Goal: Transaction & Acquisition: Purchase product/service

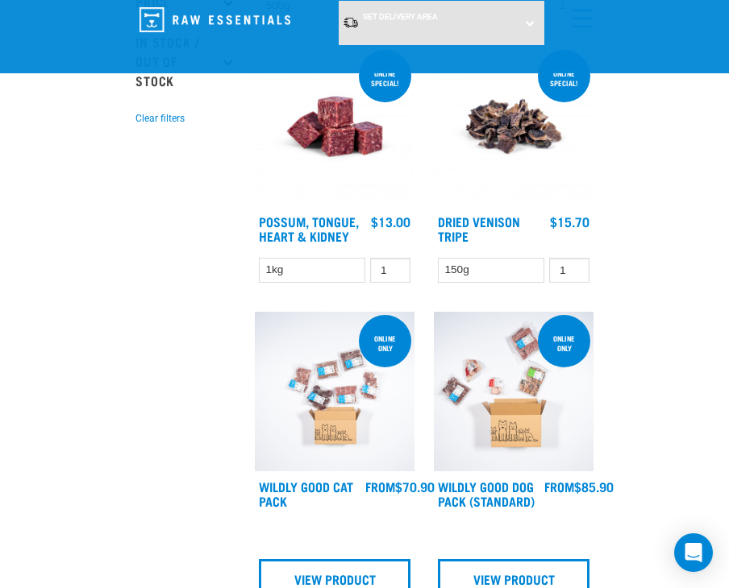
scroll to position [242, 0]
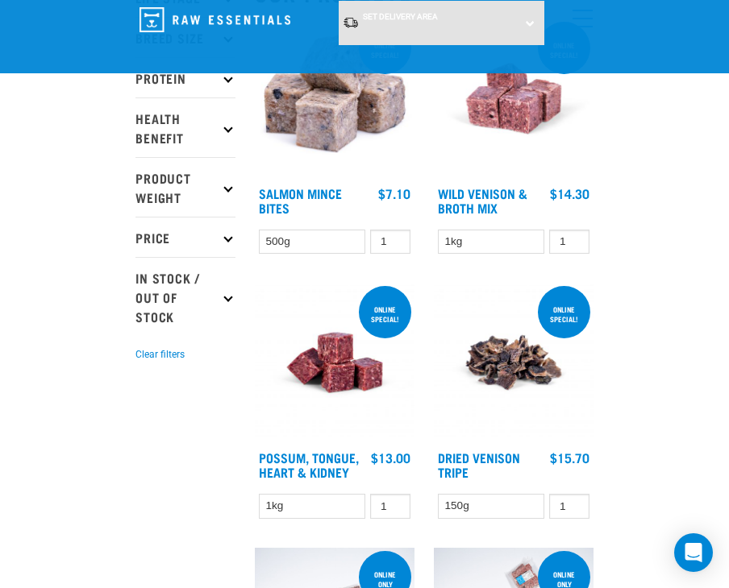
click at [337, 345] on img at bounding box center [335, 363] width 160 height 160
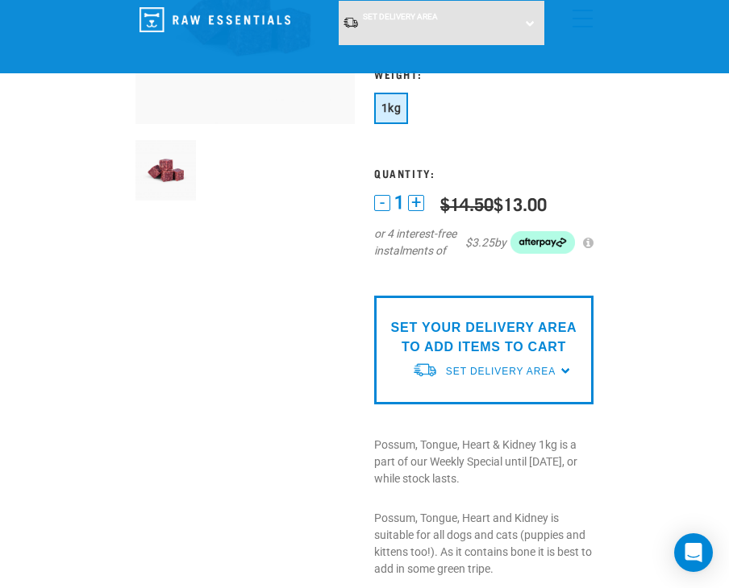
scroll to position [242, 0]
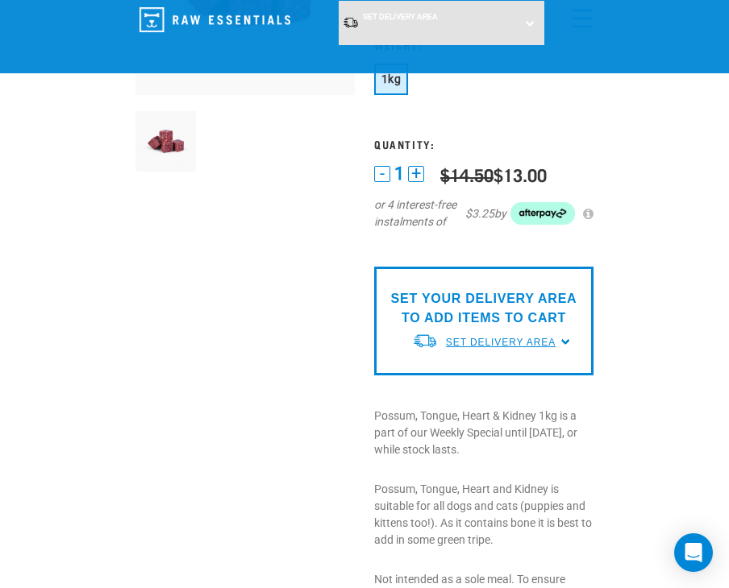
click at [518, 335] on link "Set Delivery Area" at bounding box center [501, 342] width 110 height 15
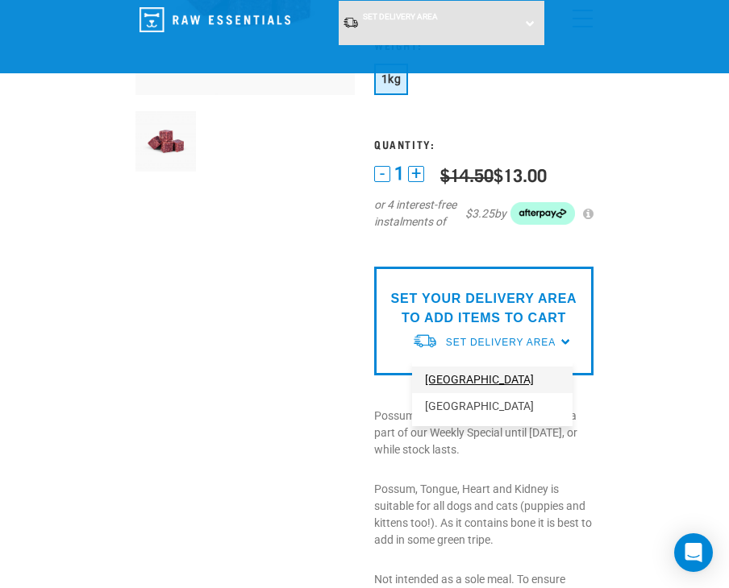
click at [472, 386] on link "[GEOGRAPHIC_DATA]" at bounding box center [492, 380] width 160 height 27
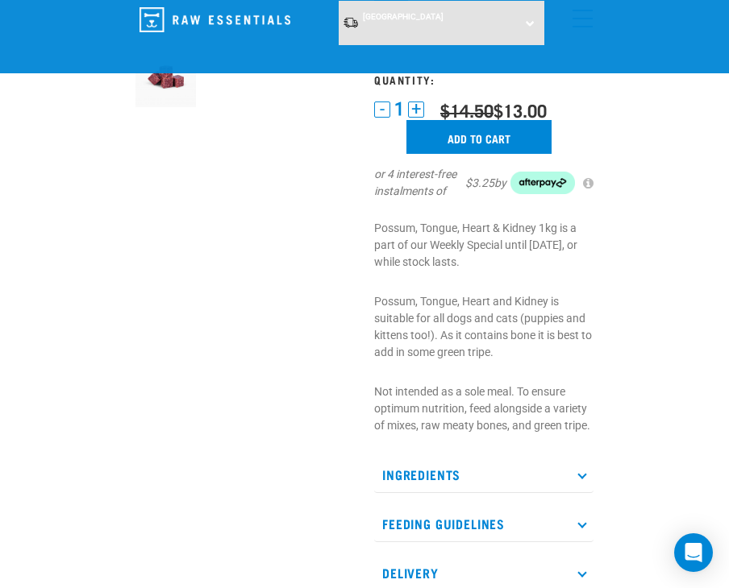
scroll to position [204, 0]
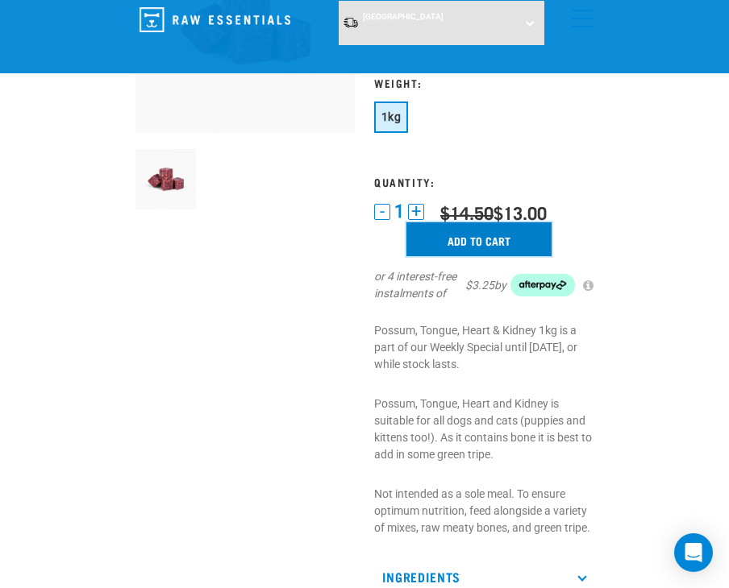
click at [507, 243] on input "Add to cart" at bounding box center [478, 239] width 145 height 34
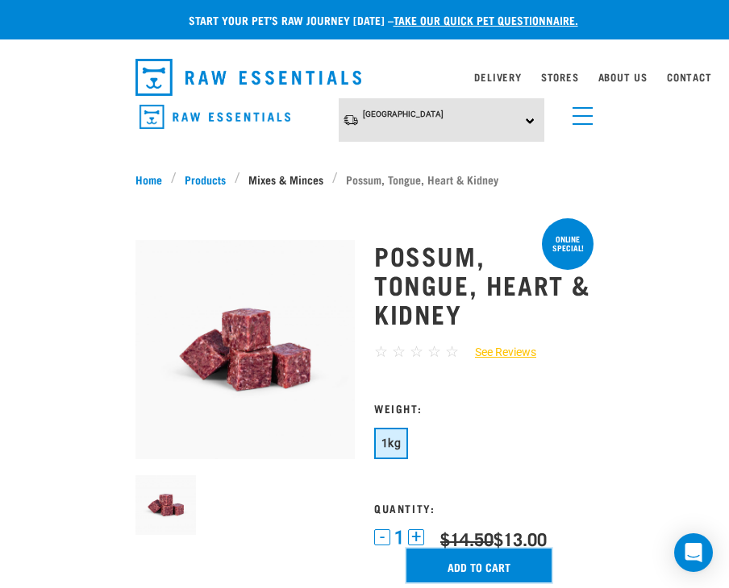
scroll to position [0, 0]
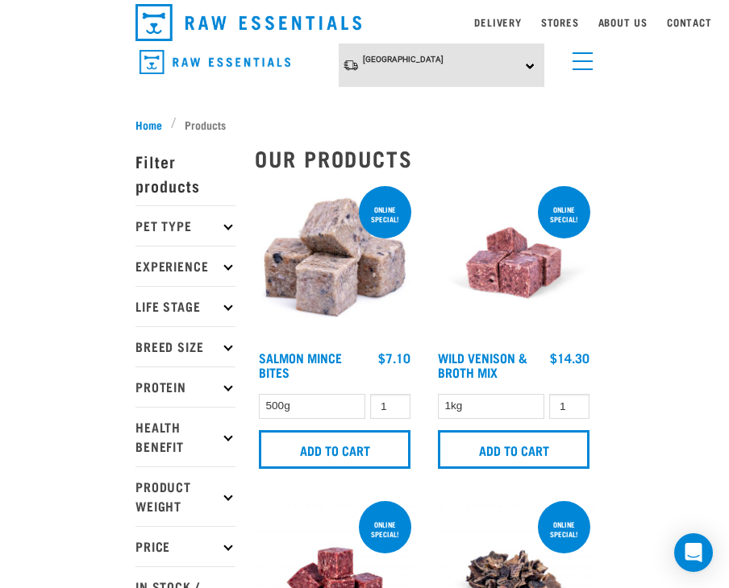
scroll to position [81, 0]
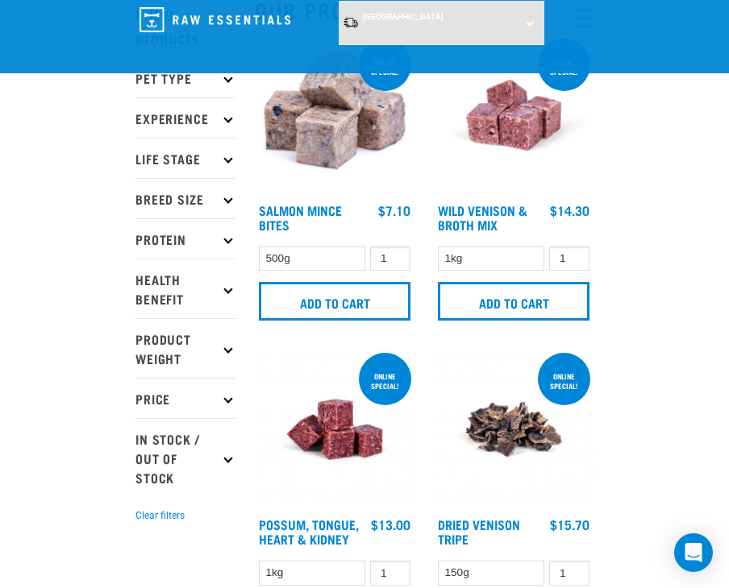
click at [224, 241] on p "Protein" at bounding box center [185, 238] width 100 height 40
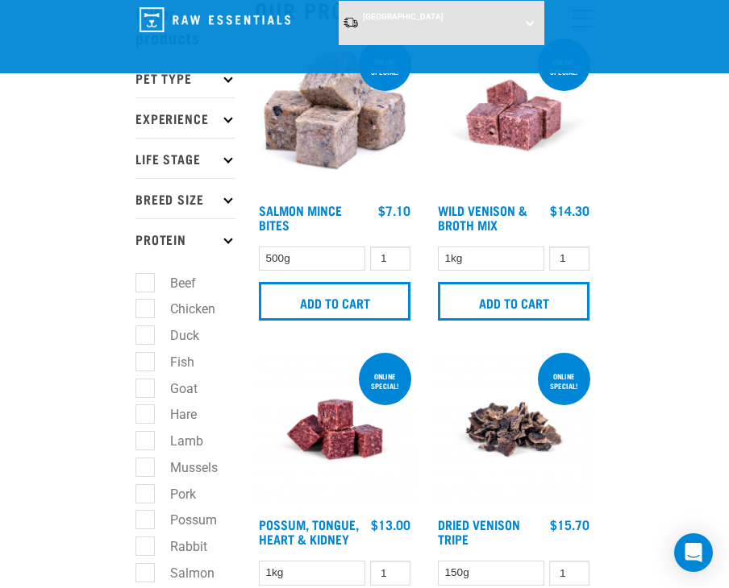
click at [187, 442] on label "Lamb" at bounding box center [176, 441] width 65 height 20
click at [146, 442] on input "Lamb" at bounding box center [140, 439] width 10 height 10
checkbox input "true"
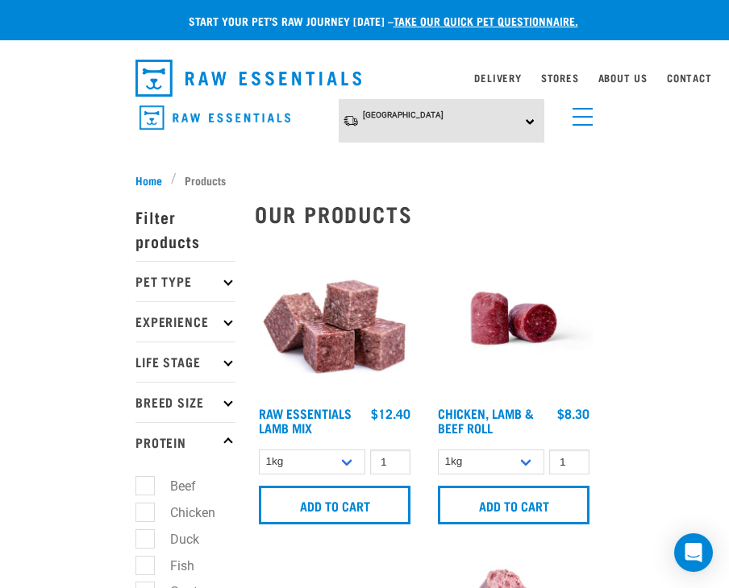
click at [359, 323] on img at bounding box center [335, 319] width 160 height 160
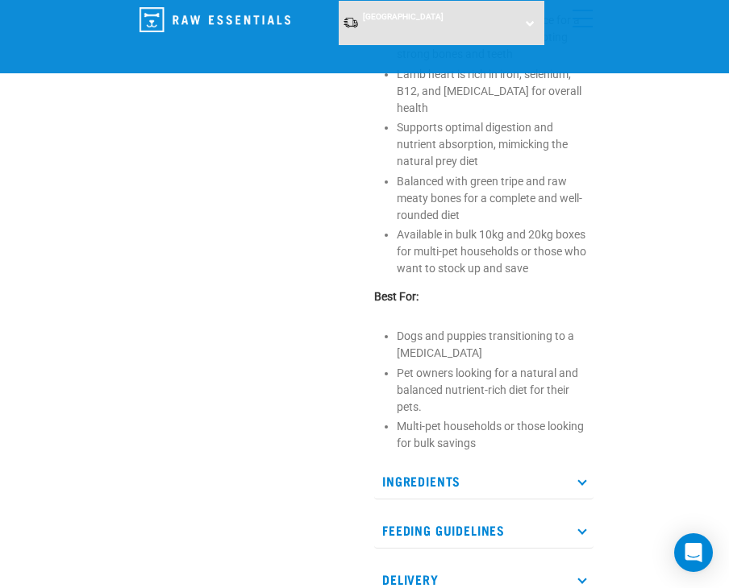
scroll to position [887, 0]
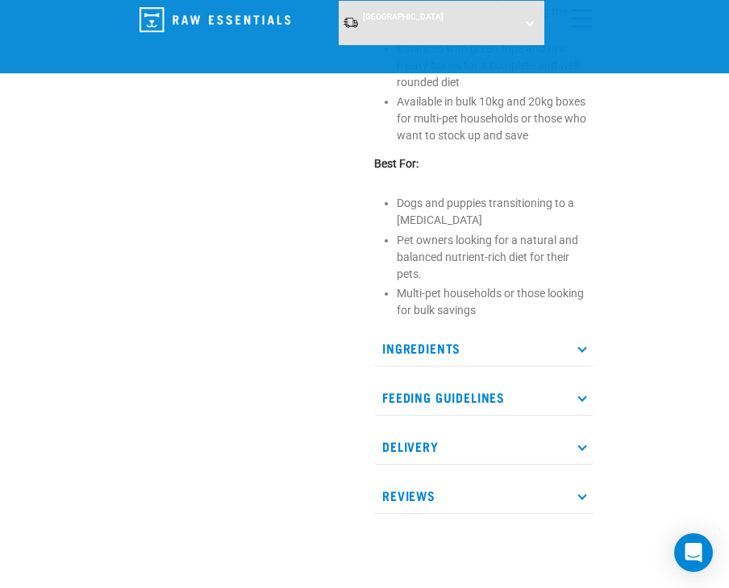
click at [580, 383] on p "Feeding Guidelines" at bounding box center [483, 398] width 219 height 36
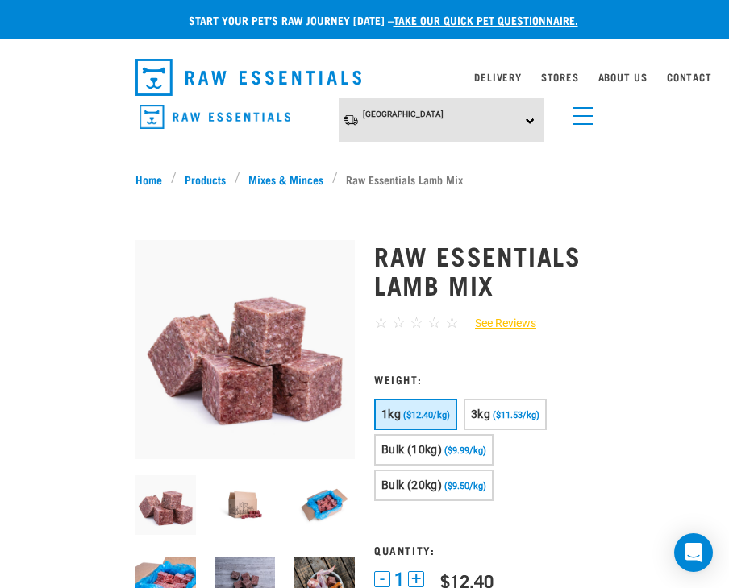
scroll to position [0, 0]
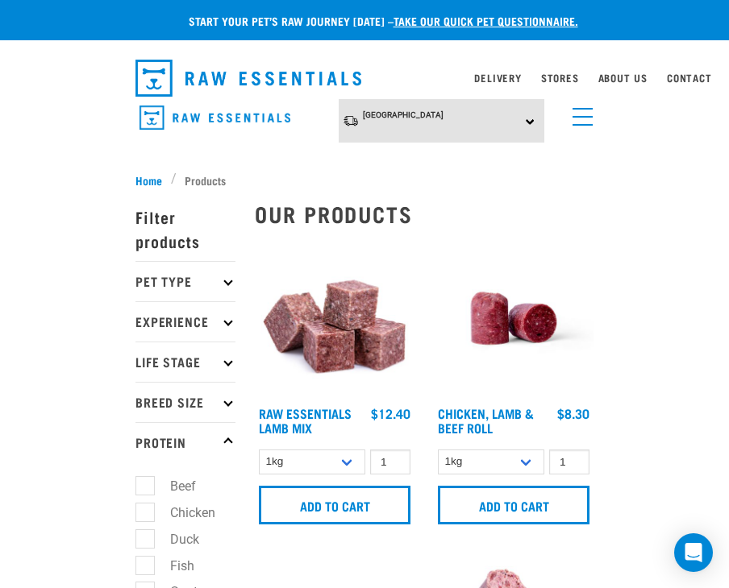
scroll to position [242, 0]
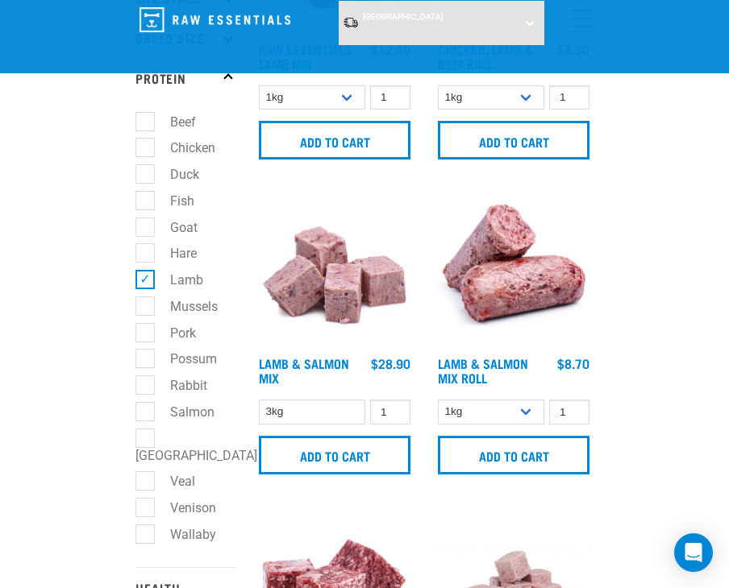
click at [144, 275] on label "Lamb" at bounding box center [176, 280] width 65 height 20
click at [144, 275] on input "Lamb" at bounding box center [140, 277] width 10 height 10
checkbox input "false"
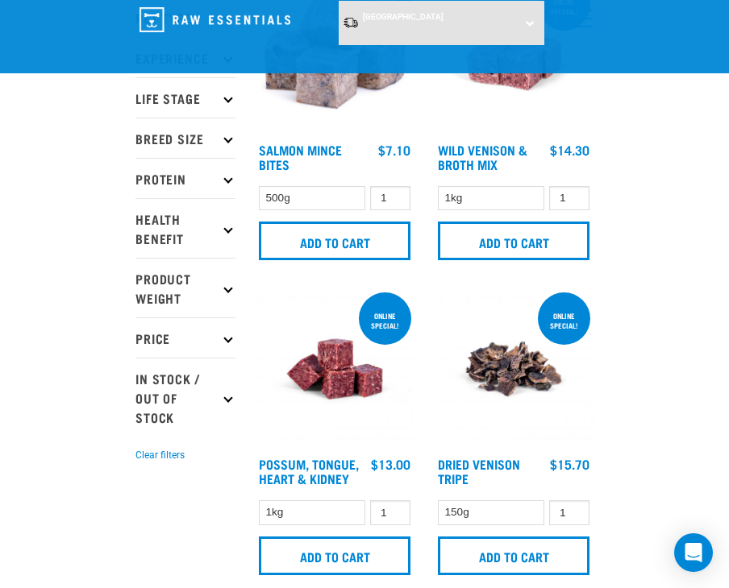
scroll to position [161, 0]
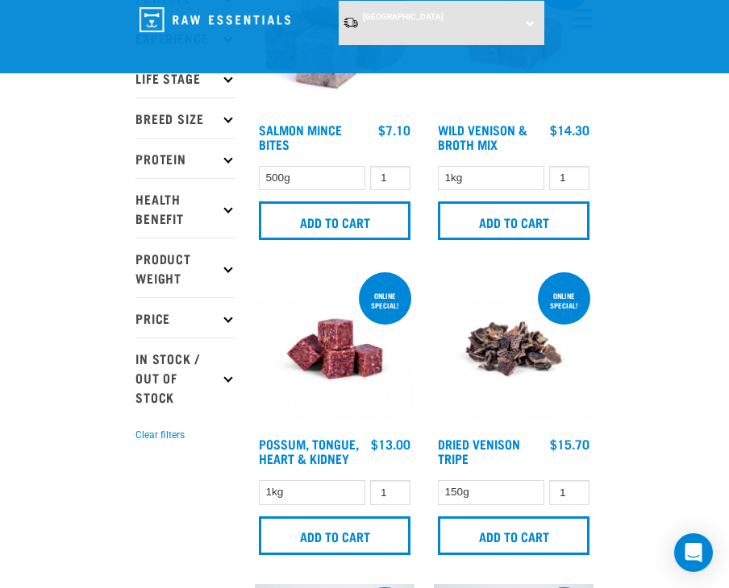
click at [215, 162] on p "Protein" at bounding box center [185, 158] width 100 height 40
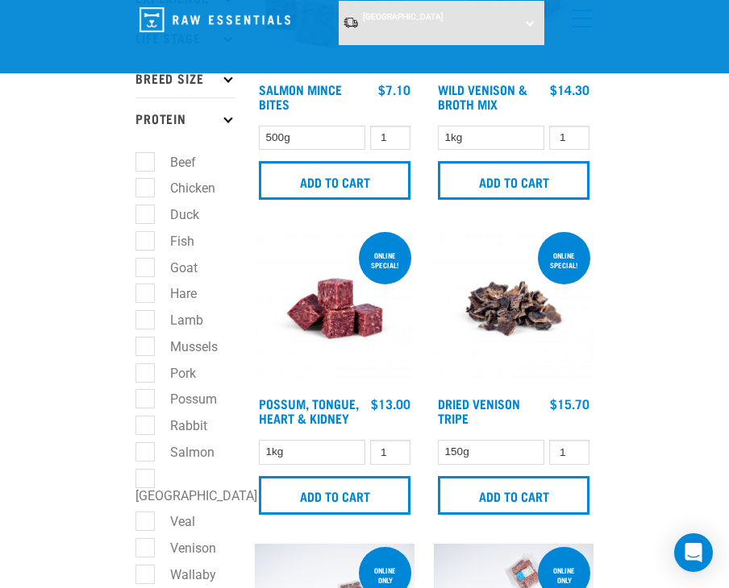
scroll to position [242, 0]
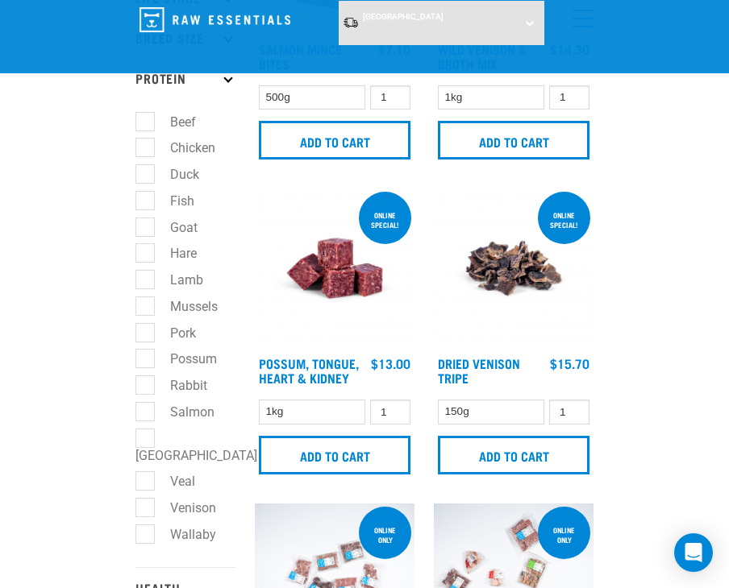
click at [145, 472] on label "Veal" at bounding box center [172, 482] width 57 height 20
click at [145, 474] on input "Veal" at bounding box center [140, 479] width 10 height 10
checkbox input "true"
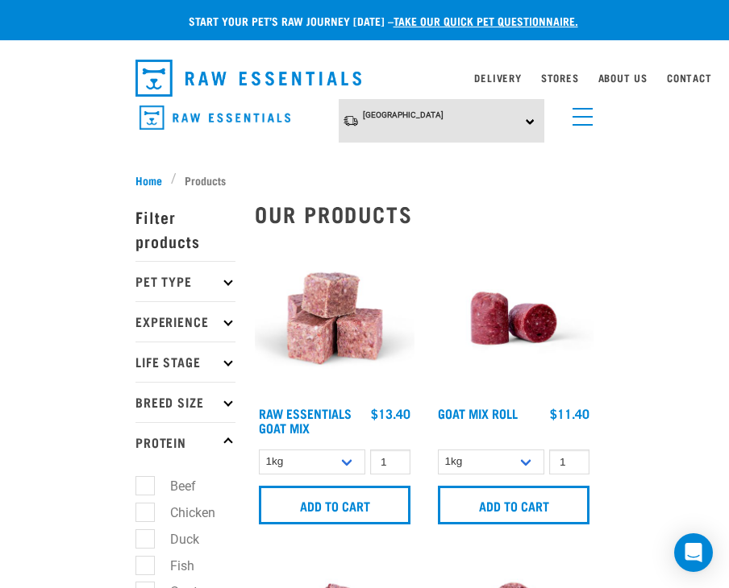
click at [331, 323] on img at bounding box center [335, 319] width 160 height 160
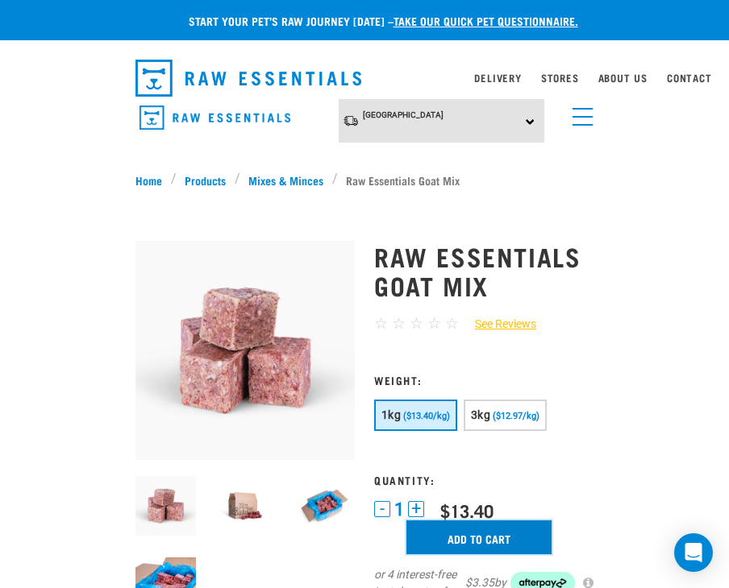
click at [470, 540] on input "Add to cart" at bounding box center [478, 538] width 145 height 34
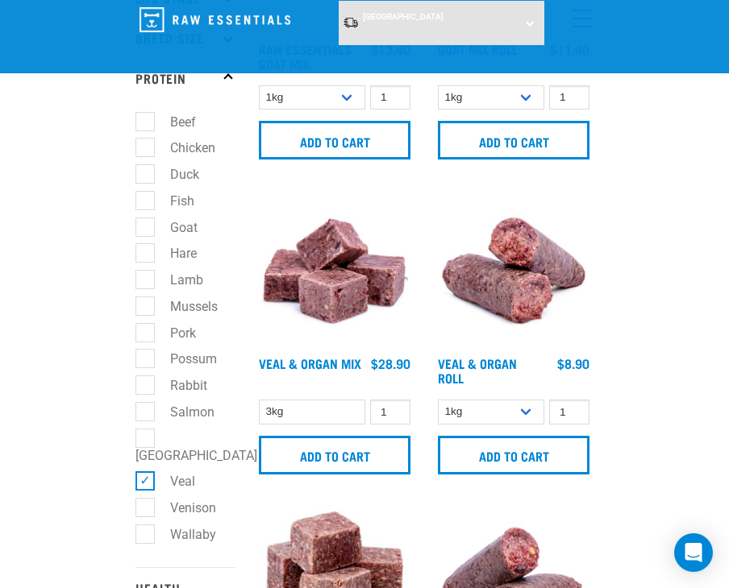
scroll to position [403, 0]
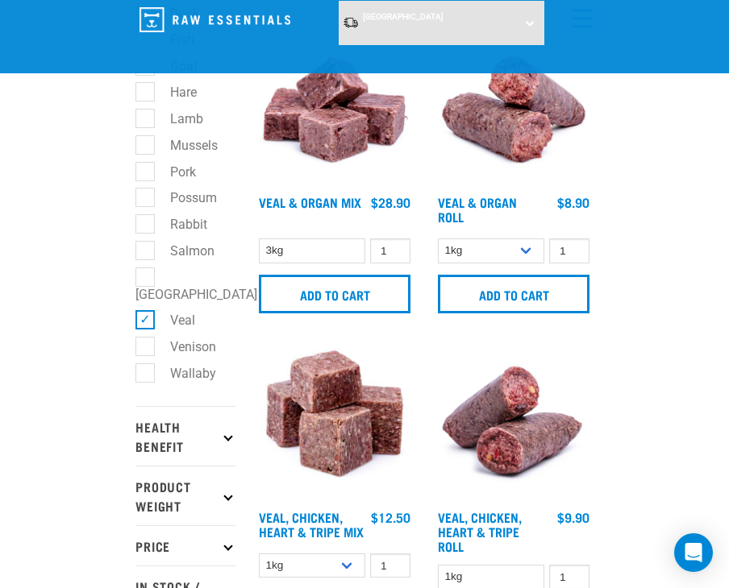
click at [144, 310] on label "Veal" at bounding box center [172, 320] width 57 height 20
click at [143, 313] on input "Veal" at bounding box center [140, 318] width 10 height 10
checkbox input "false"
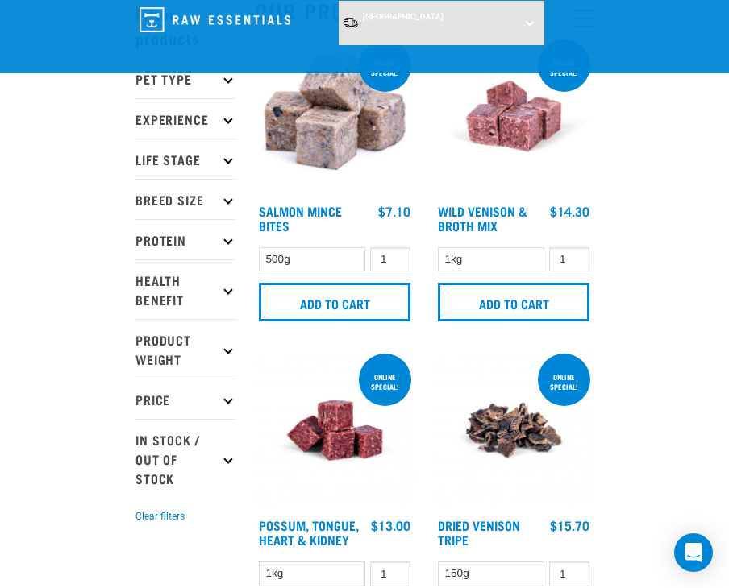
scroll to position [81, 0]
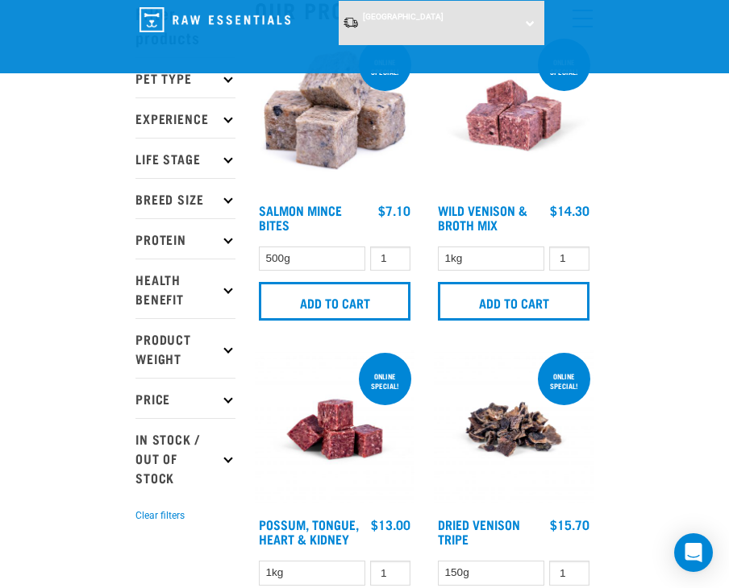
click at [231, 234] on p "Protein" at bounding box center [185, 238] width 100 height 40
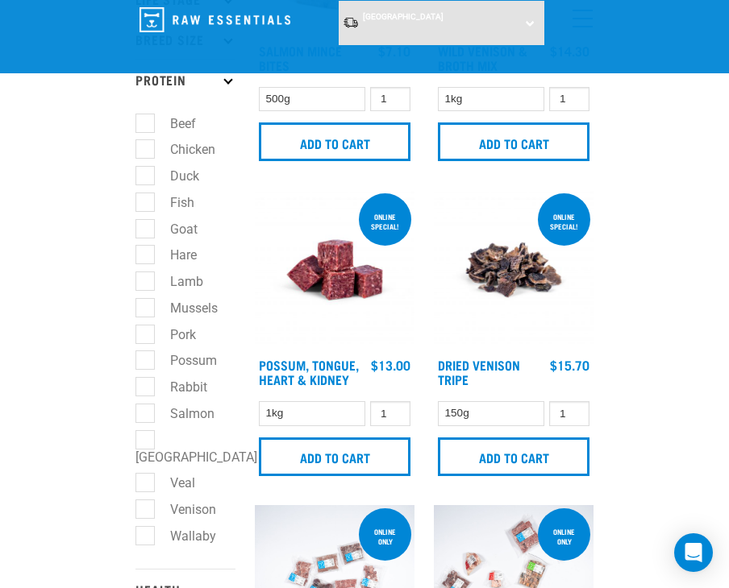
scroll to position [242, 0]
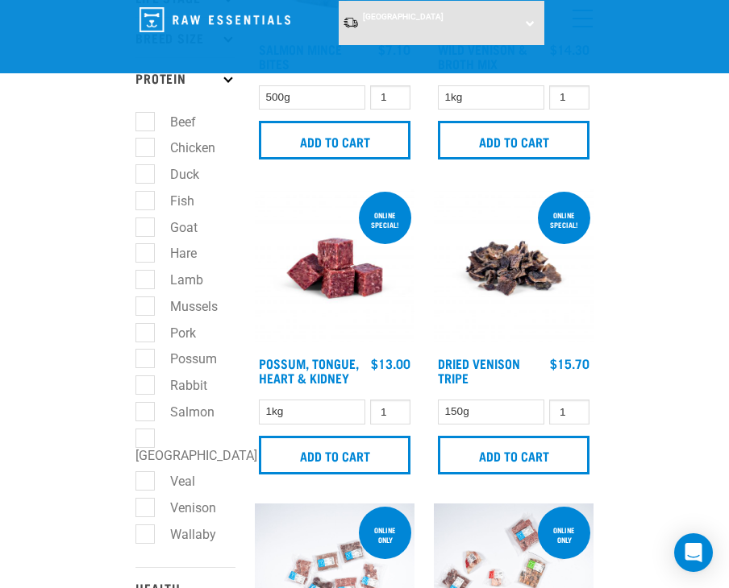
click at [148, 119] on label "Beef" at bounding box center [173, 122] width 58 height 20
click at [146, 119] on input "Beef" at bounding box center [140, 119] width 10 height 10
checkbox input "true"
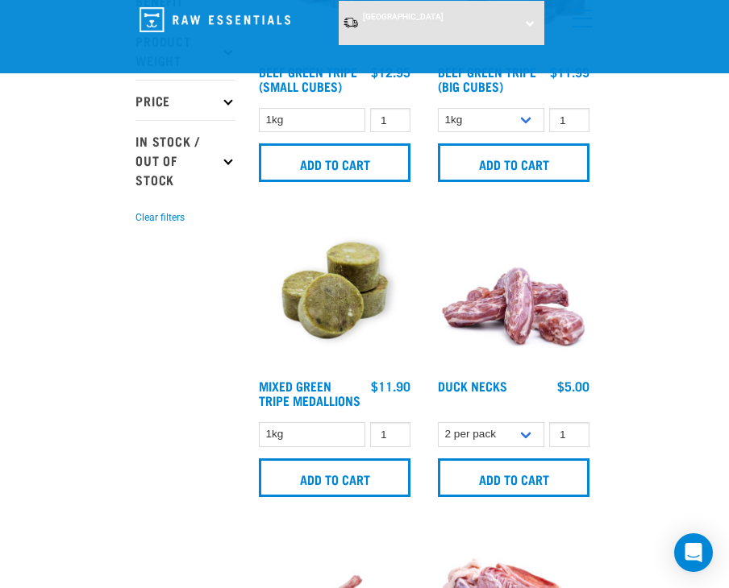
scroll to position [564, 0]
